Goal: Navigation & Orientation: Find specific page/section

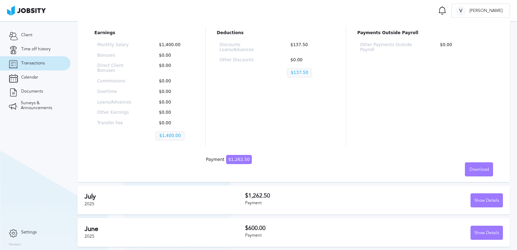
scroll to position [97, 0]
click at [172, 134] on p "$1,400.00" at bounding box center [169, 135] width 29 height 9
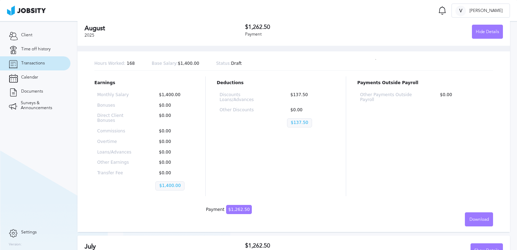
scroll to position [47, 0]
click at [41, 36] on link "Client" at bounding box center [35, 35] width 70 height 14
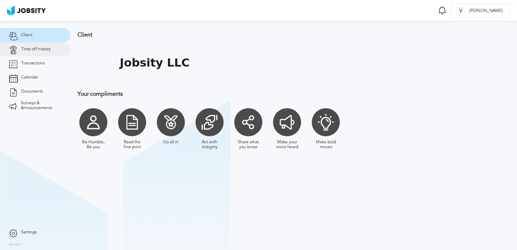
click at [38, 47] on span "Time off history" at bounding box center [36, 49] width 30 height 5
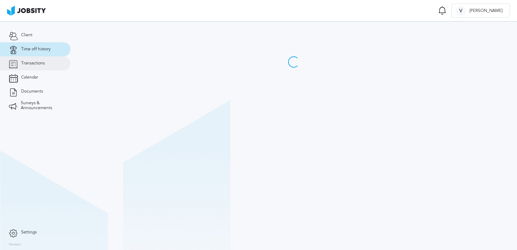
click at [39, 62] on span "Transactions" at bounding box center [33, 63] width 24 height 5
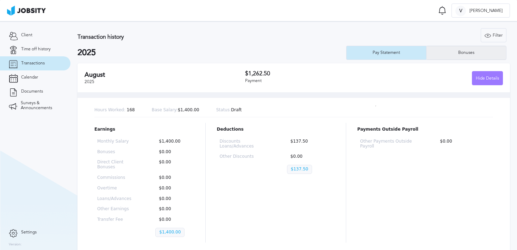
click at [461, 54] on div "Bonuses" at bounding box center [466, 52] width 23 height 5
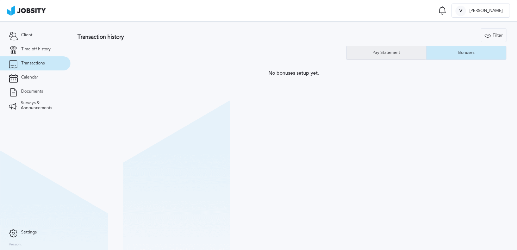
click at [410, 54] on div "Pay Statement" at bounding box center [387, 53] width 80 height 14
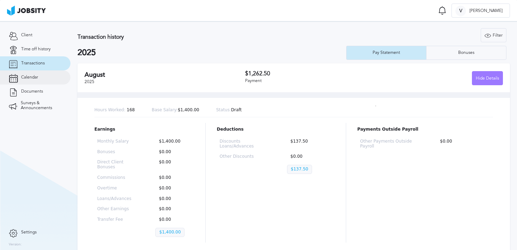
click at [28, 81] on link "Calendar" at bounding box center [35, 77] width 70 height 14
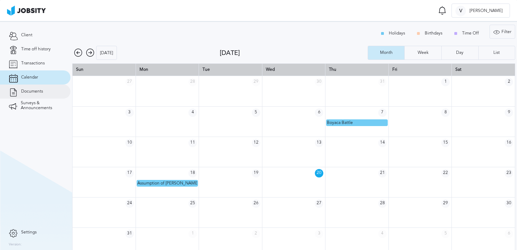
click at [32, 92] on span "Documents" at bounding box center [32, 91] width 22 height 5
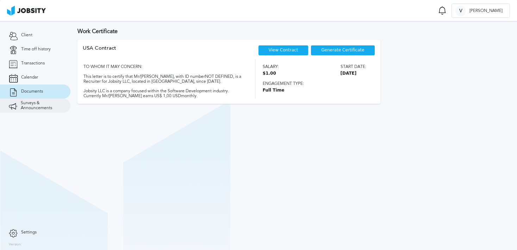
click at [30, 107] on span "Surveys & Announcements" at bounding box center [41, 106] width 41 height 10
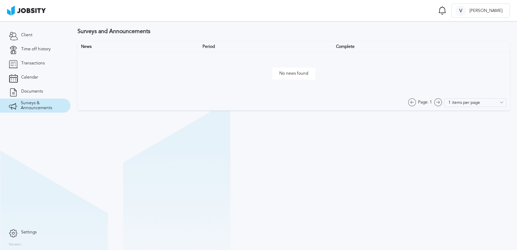
type input "10 items per page"
click at [27, 91] on span "Documents" at bounding box center [32, 91] width 22 height 5
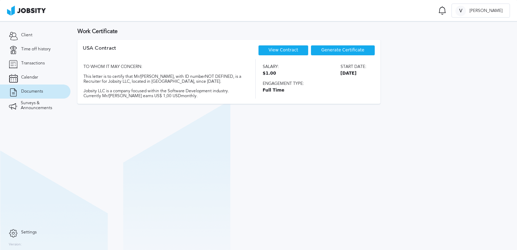
click at [335, 49] on span "Generate Certificate" at bounding box center [342, 50] width 43 height 5
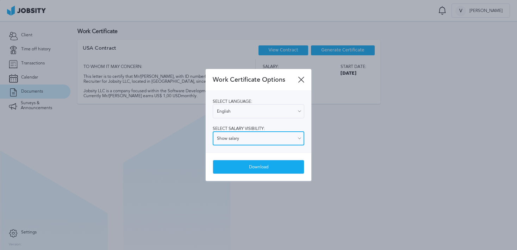
click at [277, 140] on input "Show salary" at bounding box center [259, 138] width 92 height 14
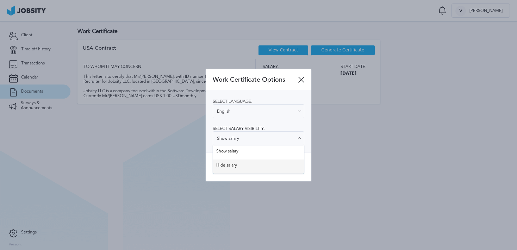
type input "Hide salary"
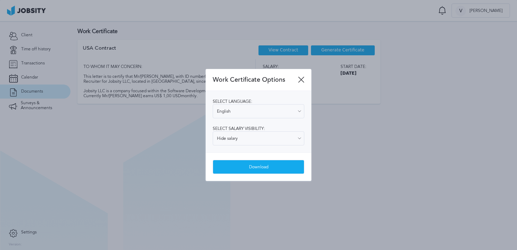
click at [268, 160] on div "Work Certificate Options Select language: English English Spanish Select salary…" at bounding box center [259, 125] width 106 height 112
click at [302, 78] on icon at bounding box center [301, 79] width 6 height 6
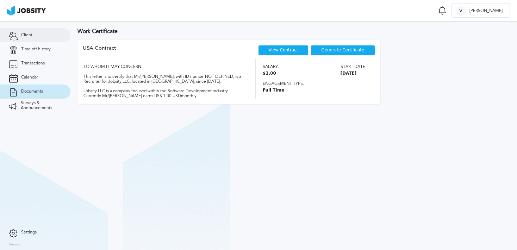
click at [19, 39] on link "Client" at bounding box center [35, 35] width 70 height 14
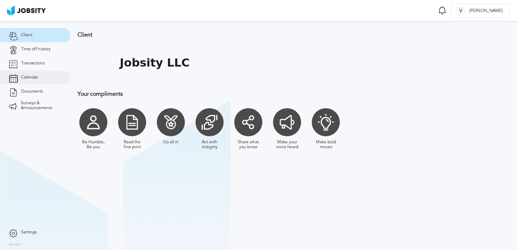
click at [26, 77] on span "Calendar" at bounding box center [29, 77] width 17 height 5
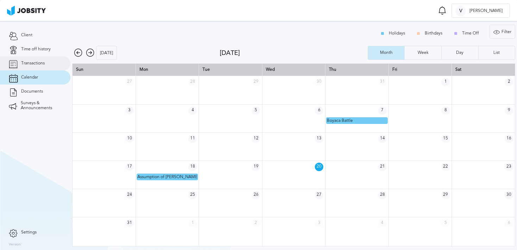
click at [57, 63] on link "Transactions" at bounding box center [35, 63] width 70 height 14
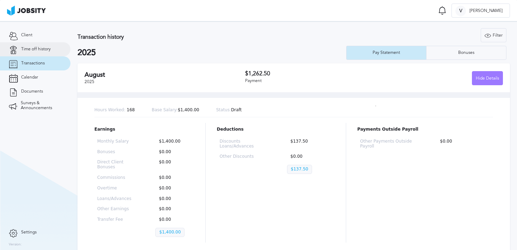
click at [46, 54] on link "Time off history" at bounding box center [35, 49] width 70 height 14
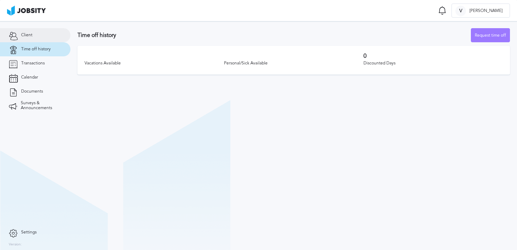
click at [37, 39] on link "Client" at bounding box center [35, 35] width 70 height 14
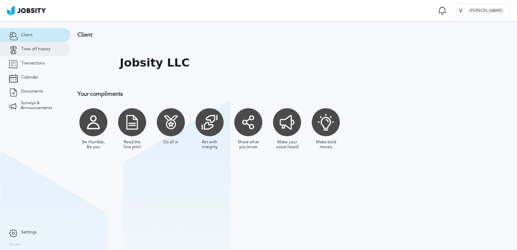
click at [40, 53] on link "Time off history" at bounding box center [35, 49] width 70 height 14
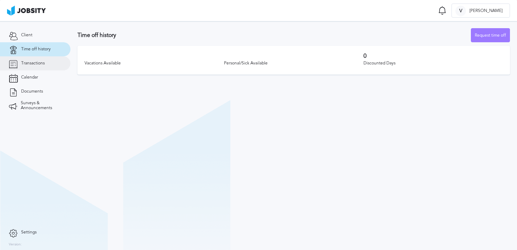
click at [44, 64] on span "Transactions" at bounding box center [33, 63] width 24 height 5
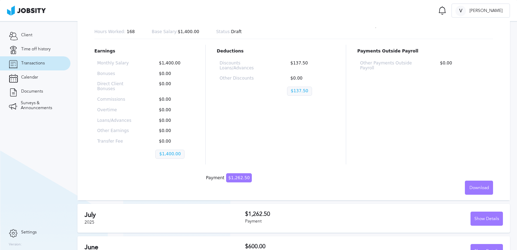
scroll to position [97, 0]
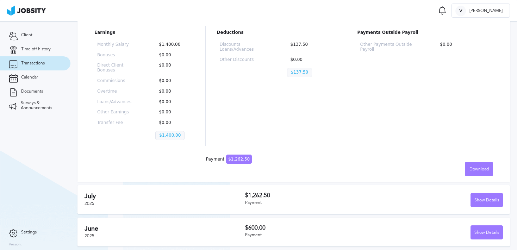
click at [97, 199] on h2 "July" at bounding box center [165, 196] width 161 height 7
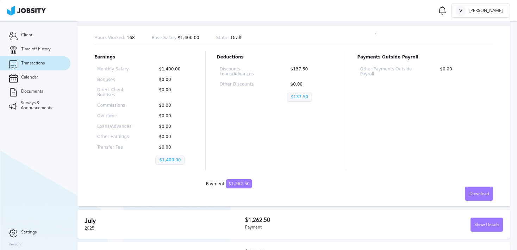
scroll to position [0, 0]
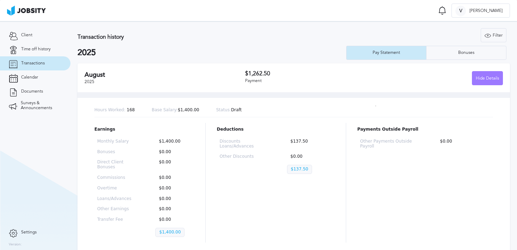
click at [294, 142] on p "$137.50" at bounding box center [309, 144] width 45 height 10
